Goal: Transaction & Acquisition: Register for event/course

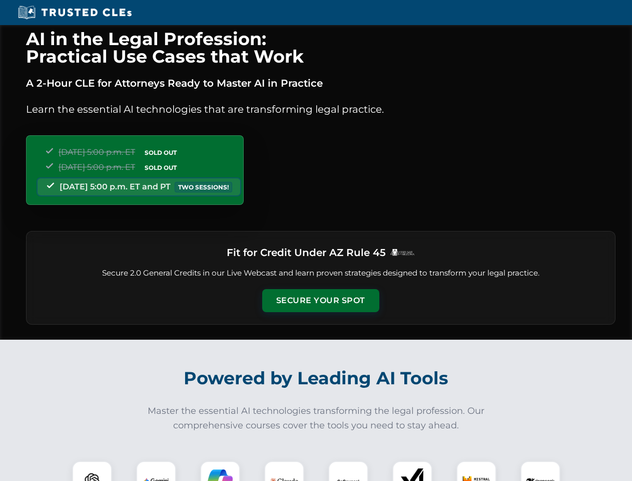
click at [320, 300] on button "Secure Your Spot" at bounding box center [320, 300] width 117 height 23
click at [92, 471] on img at bounding box center [92, 480] width 29 height 29
click at [156, 471] on img at bounding box center [156, 480] width 25 height 25
